Goal: Information Seeking & Learning: Learn about a topic

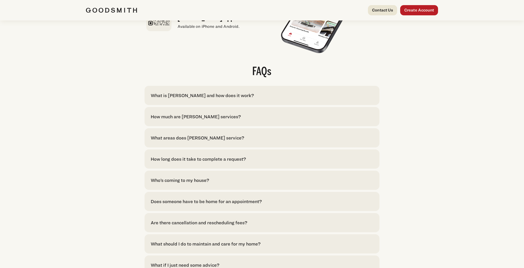
scroll to position [1010, 0]
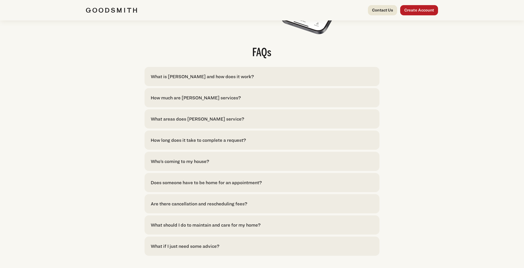
click at [178, 101] on div "How much are Goodsmith services?" at bounding box center [196, 97] width 90 height 7
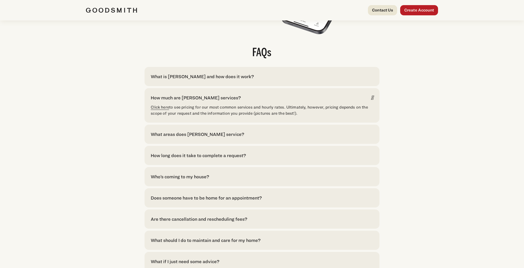
click at [160, 110] on link "Click here" at bounding box center [160, 107] width 18 height 5
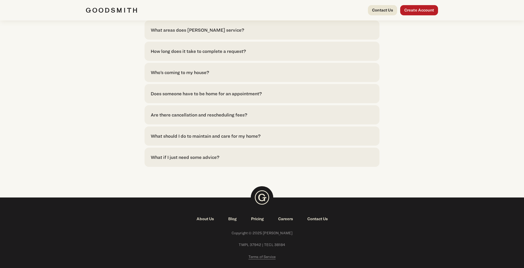
scroll to position [1119, 0]
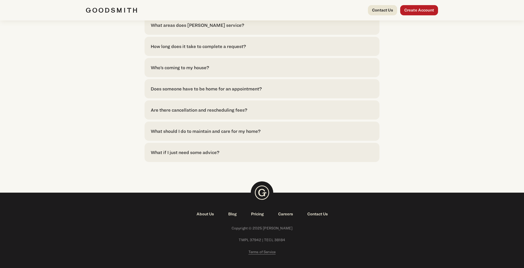
click at [259, 218] on link "Pricing" at bounding box center [257, 214] width 27 height 6
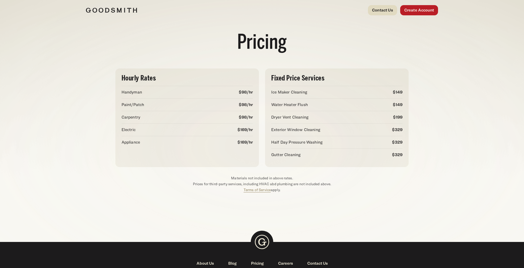
click at [375, 8] on link "Contact Us" at bounding box center [382, 10] width 29 height 10
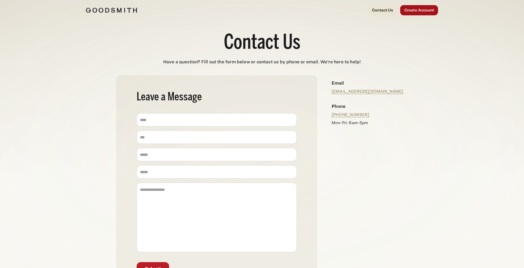
click at [431, 13] on link "Create Account" at bounding box center [419, 10] width 38 height 10
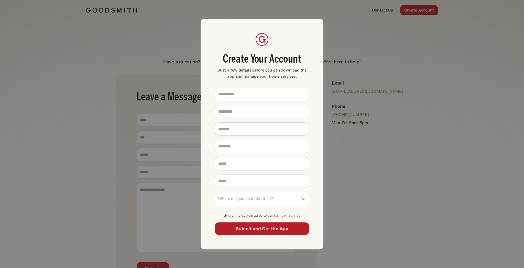
click at [421, 42] on div "**********" at bounding box center [262, 134] width 524 height 268
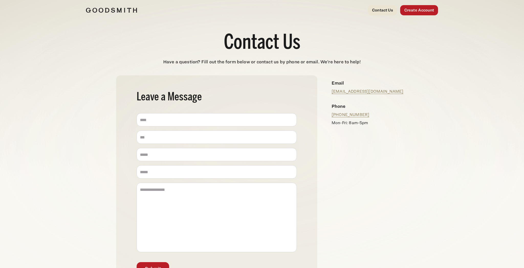
click at [115, 13] on img at bounding box center [111, 10] width 51 height 5
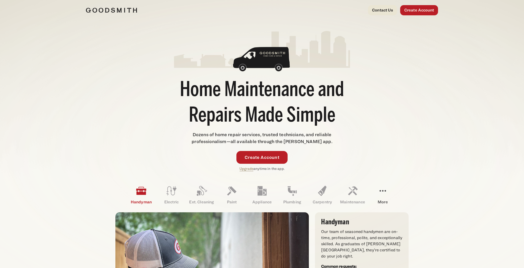
click at [383, 192] on icon at bounding box center [383, 191] width 12 height 12
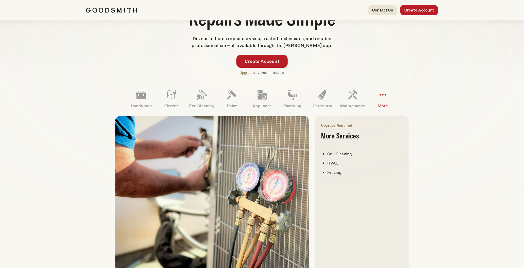
scroll to position [95, 0]
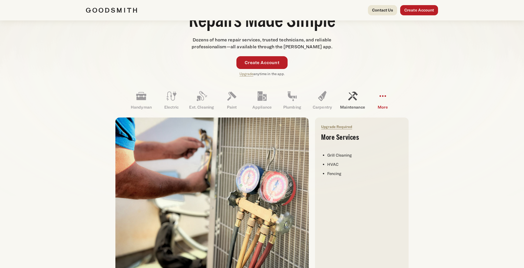
click at [352, 101] on icon at bounding box center [353, 96] width 12 height 12
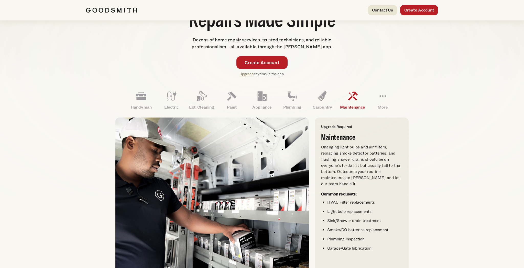
click at [338, 127] on link "Upgrade Required" at bounding box center [336, 127] width 31 height 4
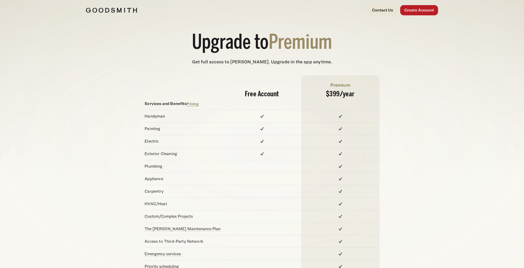
click at [126, 12] on img at bounding box center [111, 10] width 51 height 5
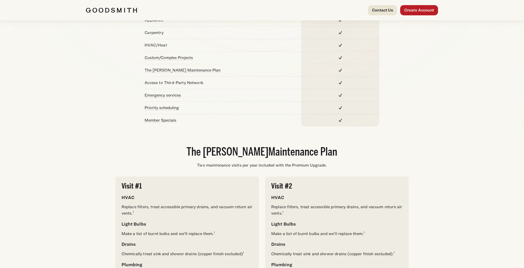
scroll to position [229, 0]
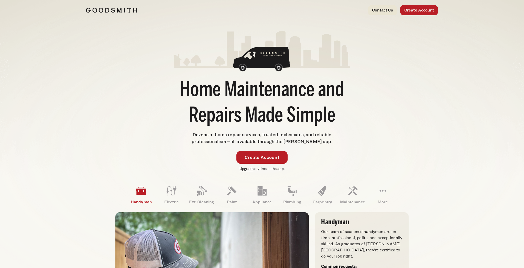
click at [247, 168] on link "Upgrade" at bounding box center [247, 169] width 14 height 4
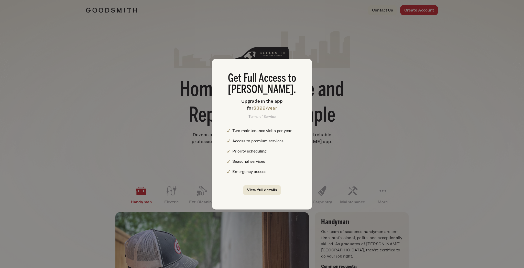
click at [393, 90] on div "Get Full Access to [PERSON_NAME]. Upgrade in the app for $399/year Terms of Ser…" at bounding box center [262, 134] width 524 height 268
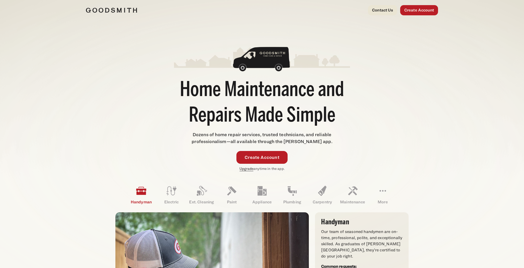
click at [243, 169] on link "Upgrade" at bounding box center [247, 169] width 14 height 4
